Goal: Task Accomplishment & Management: Use online tool/utility

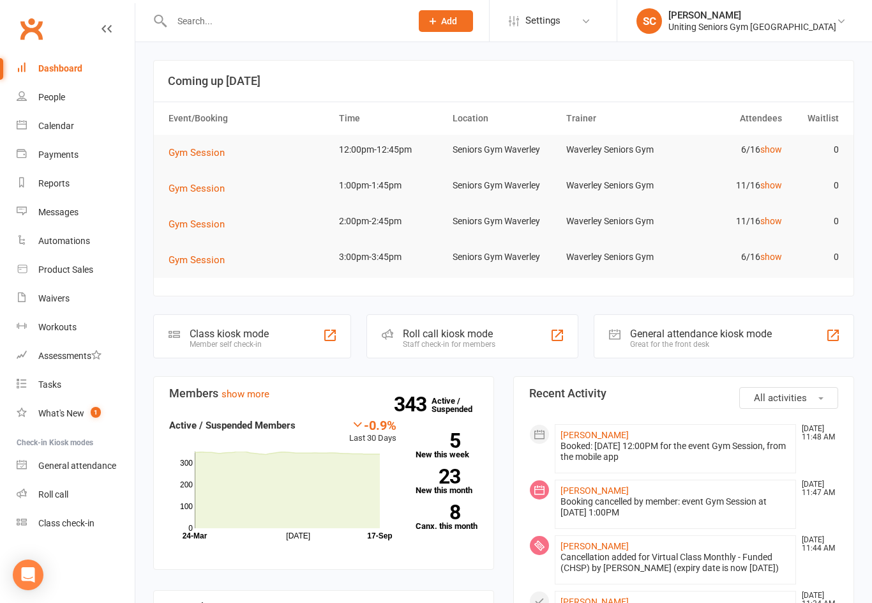
click at [450, 356] on div "Roll call kiosk mode Staff check-in for members" at bounding box center [471, 336] width 211 height 44
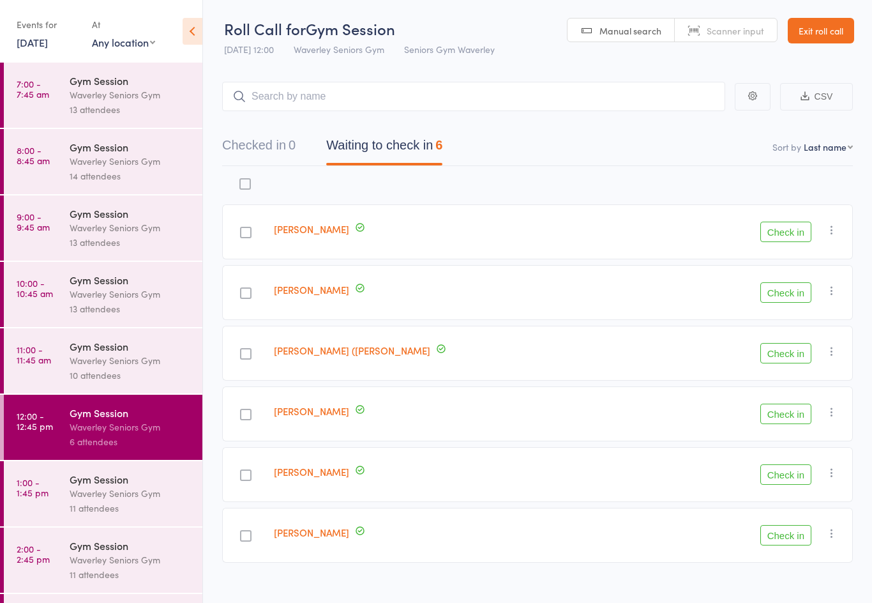
click at [86, 364] on div "Waverley Seniors Gym" at bounding box center [131, 360] width 122 height 15
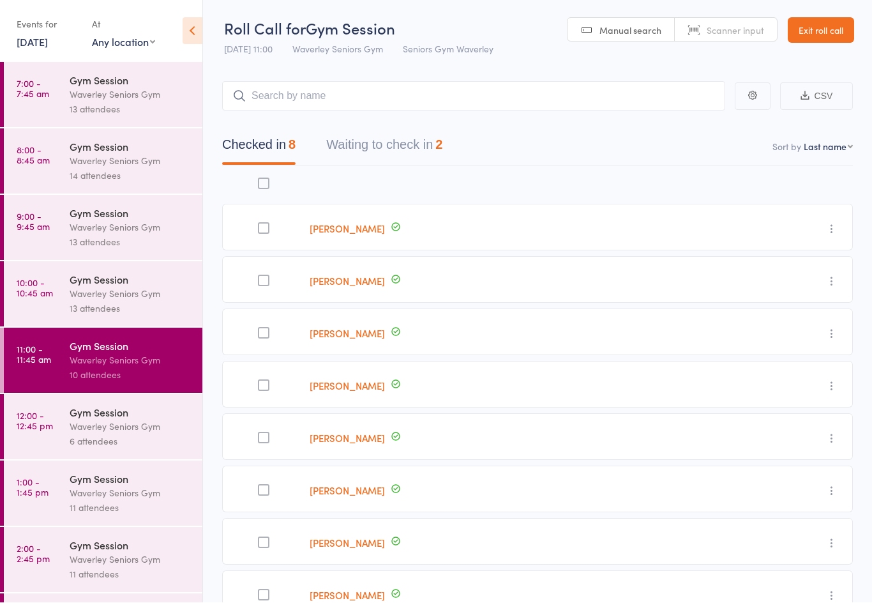
click at [358, 161] on button "Waiting to check in 2" at bounding box center [384, 148] width 116 height 34
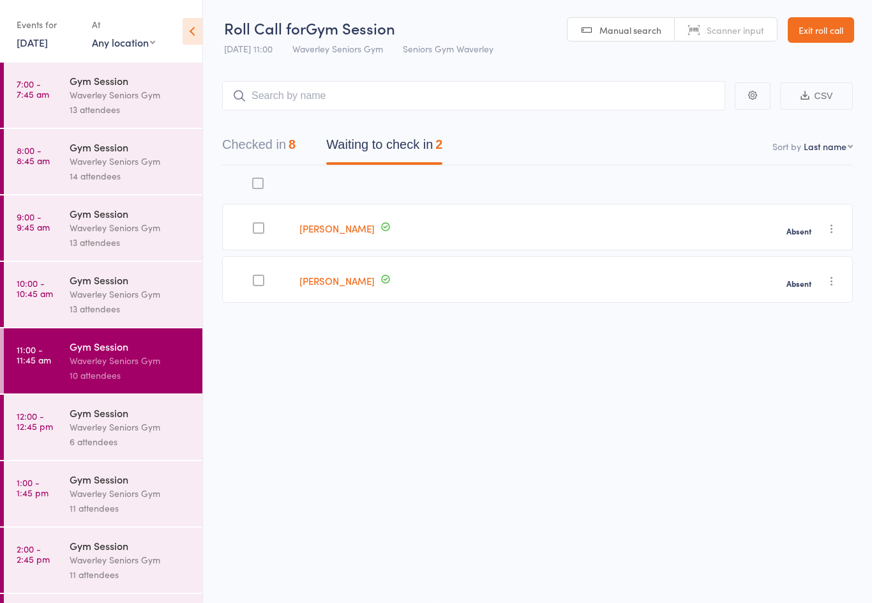
click at [260, 149] on button "Checked in 8" at bounding box center [258, 148] width 73 height 34
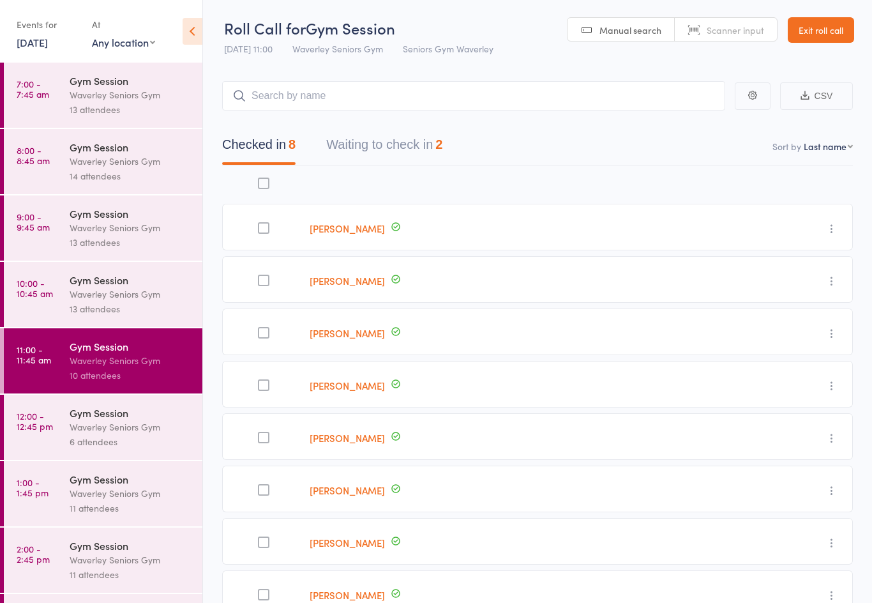
click at [47, 423] on time "12:00 - 12:45 pm" at bounding box center [35, 420] width 36 height 20
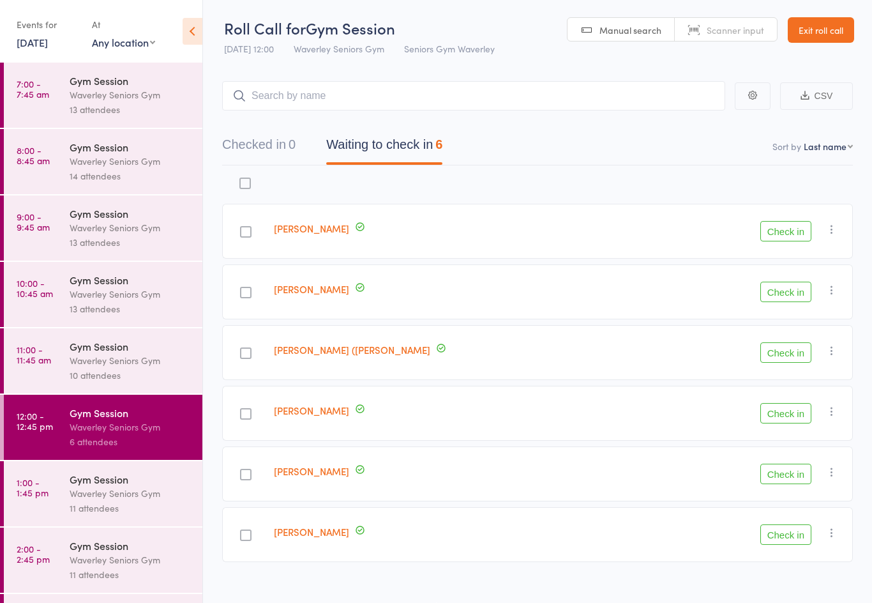
scroll to position [19, 0]
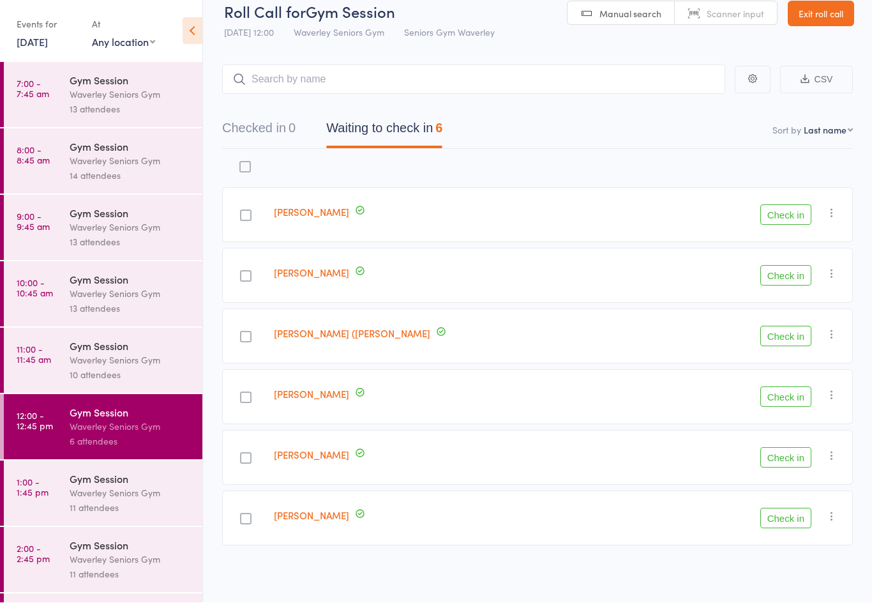
click at [132, 500] on div "Waverley Seniors Gym" at bounding box center [131, 493] width 122 height 15
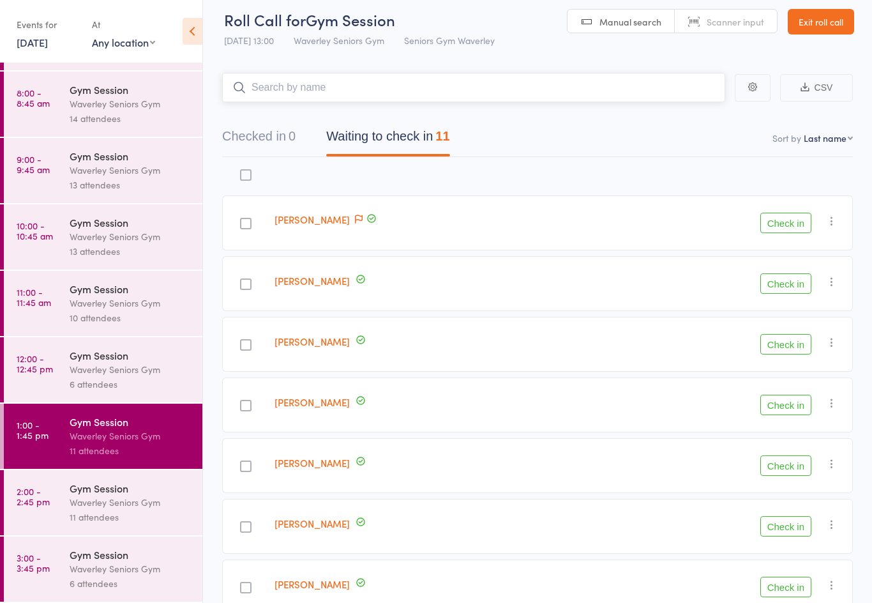
scroll to position [69, 0]
click at [129, 502] on div "Waverley Seniors Gym" at bounding box center [131, 502] width 122 height 15
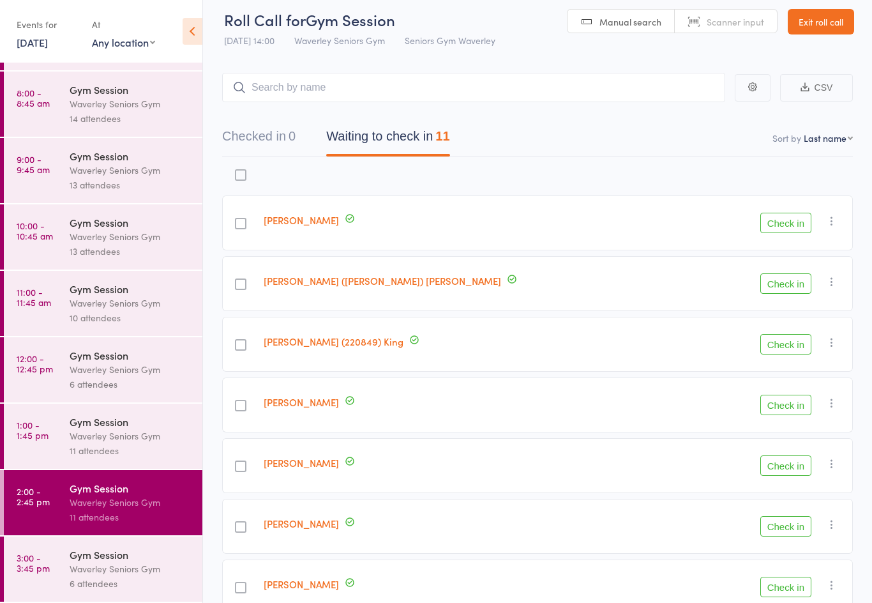
scroll to position [69, 0]
click at [125, 562] on div "Waverley Seniors Gym" at bounding box center [131, 568] width 122 height 15
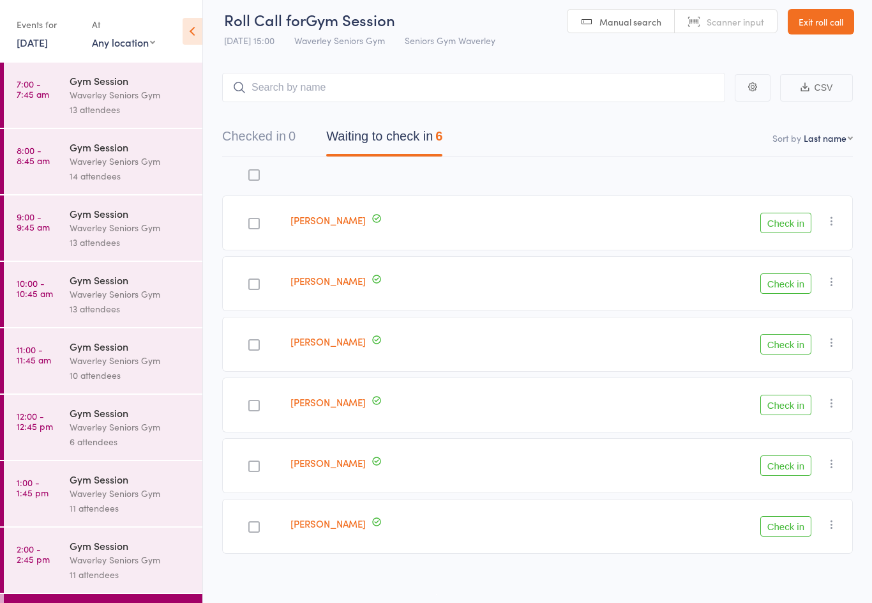
click at [84, 327] on div "Gym Session Waverley Seniors Gym 13 attendees" at bounding box center [136, 294] width 133 height 65
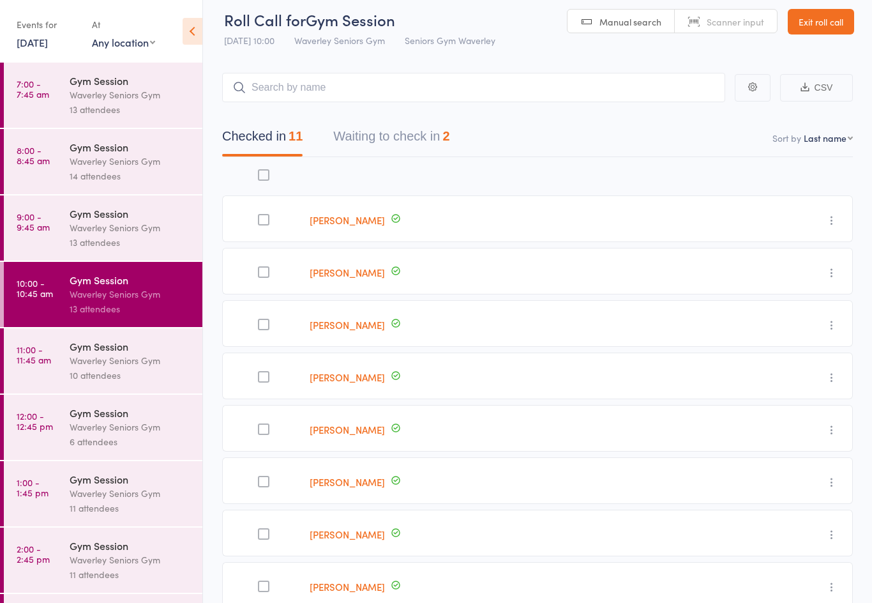
click at [100, 380] on div "10 attendees" at bounding box center [131, 375] width 122 height 15
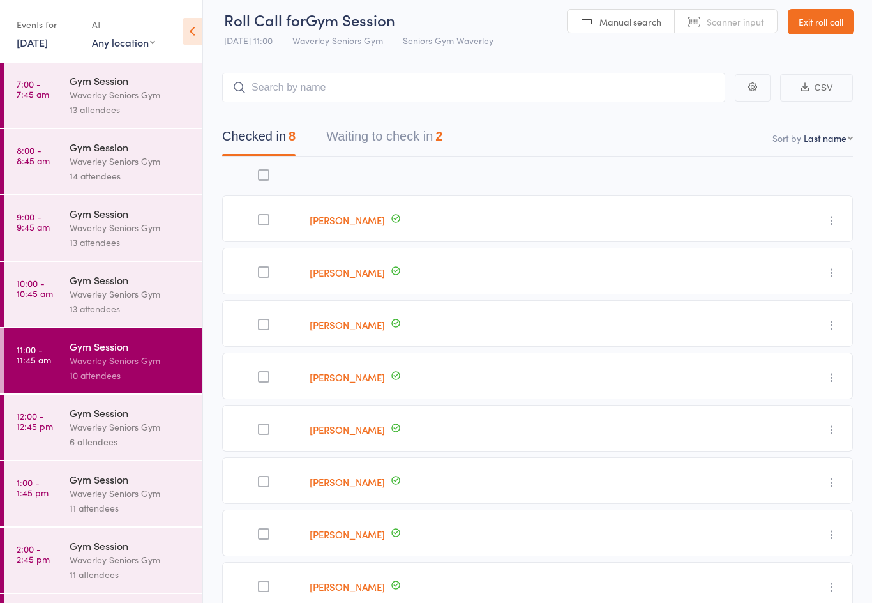
click at [121, 433] on div "Waverley Seniors Gym" at bounding box center [131, 426] width 122 height 15
